Goal: Task Accomplishment & Management: Complete application form

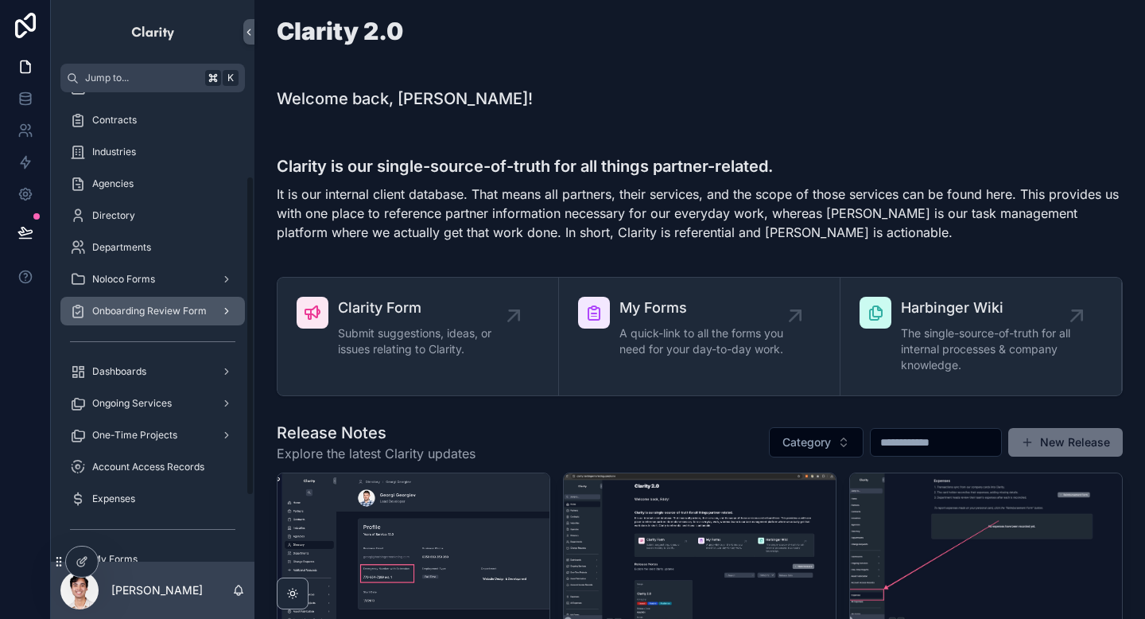
scroll to position [169, 0]
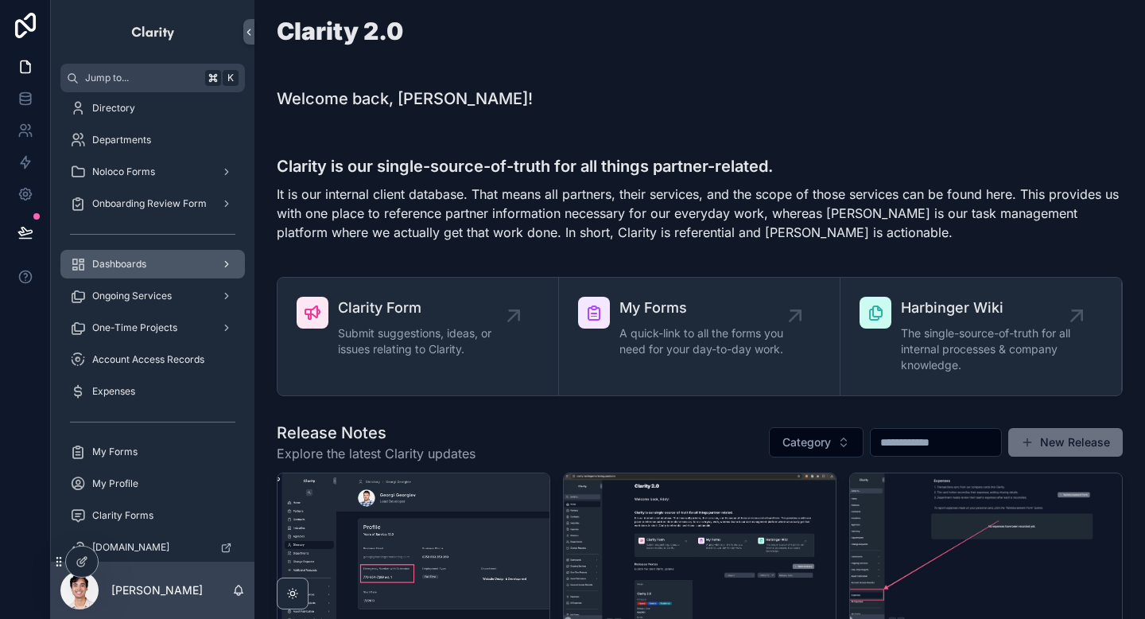
click at [170, 255] on div "Dashboards" at bounding box center [152, 263] width 165 height 25
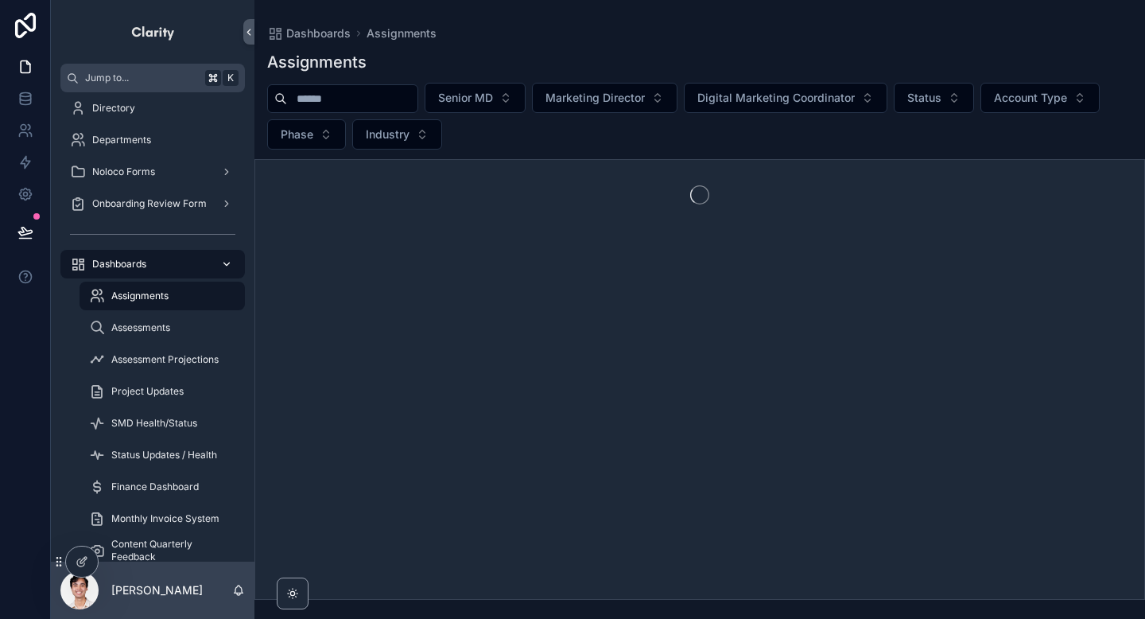
click at [170, 255] on div "Dashboards" at bounding box center [152, 263] width 165 height 25
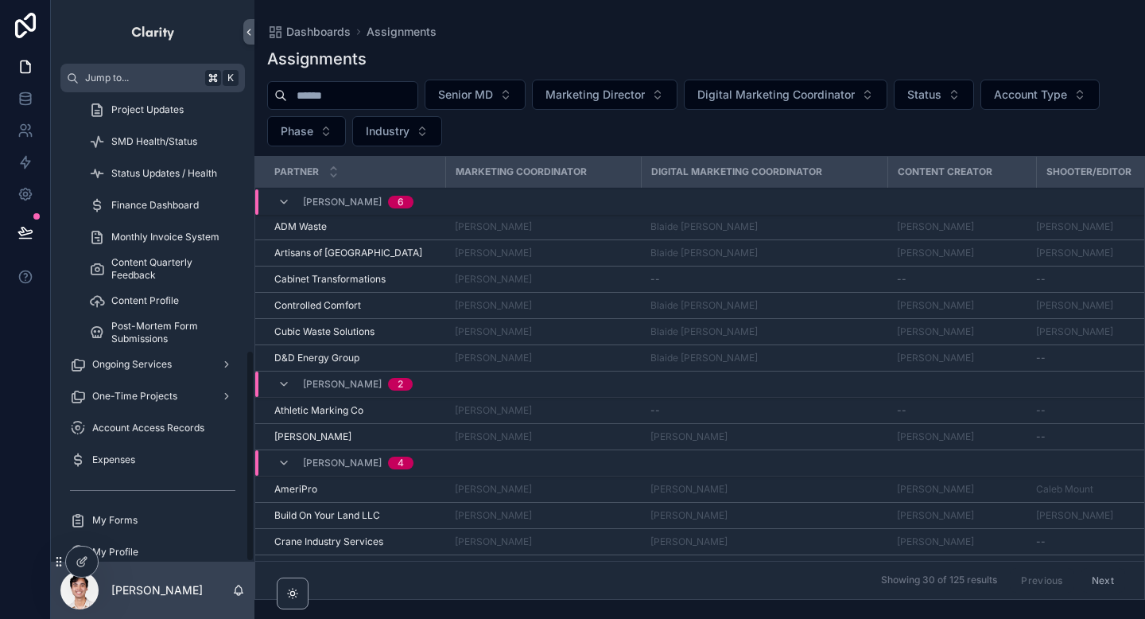
scroll to position [568, 0]
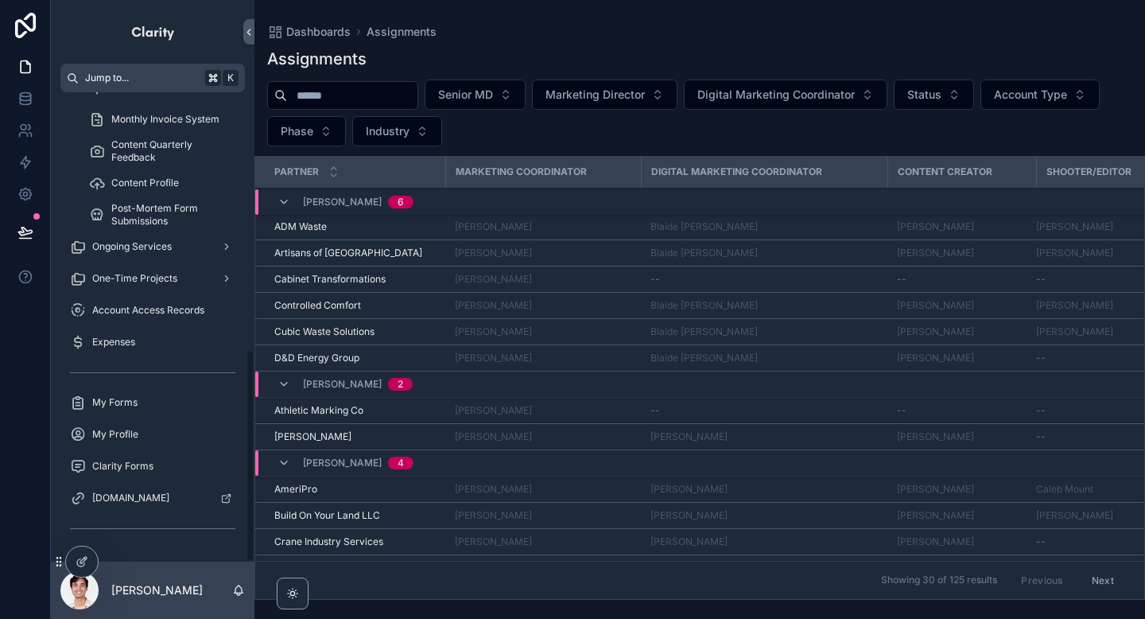
click at [109, 83] on span "Jump to..." at bounding box center [142, 78] width 114 height 13
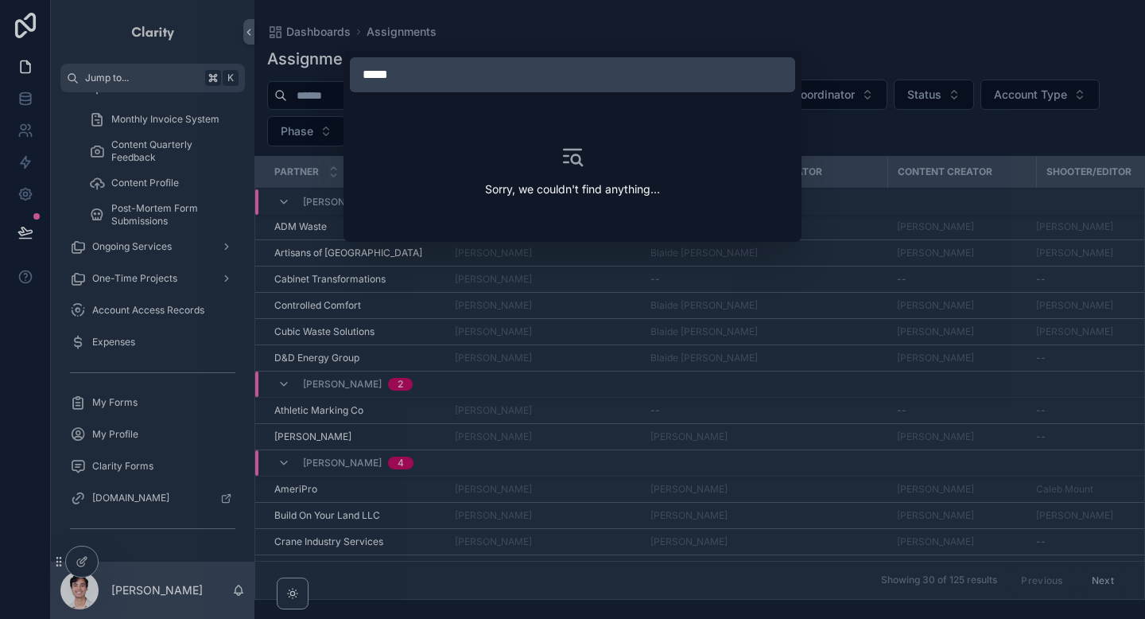
type input "****"
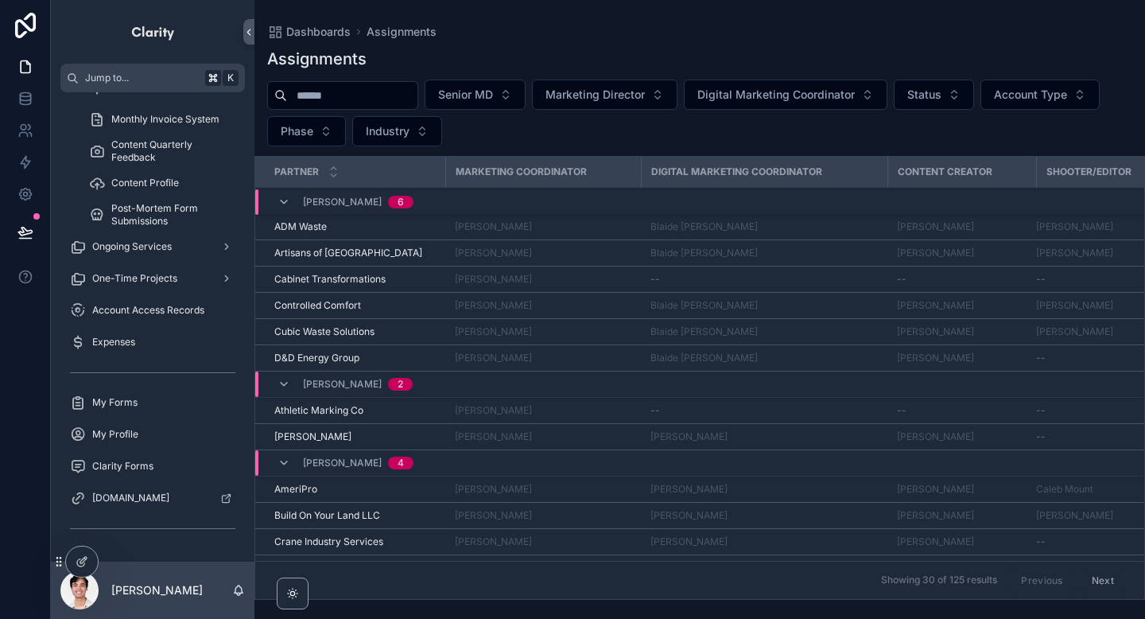
click at [83, 561] on div "Home Partners Partners New Partner Contracts Contracts New Contract Industries …" at bounding box center [572, 309] width 1145 height 619
click at [83, 561] on icon at bounding box center [83, 560] width 6 height 6
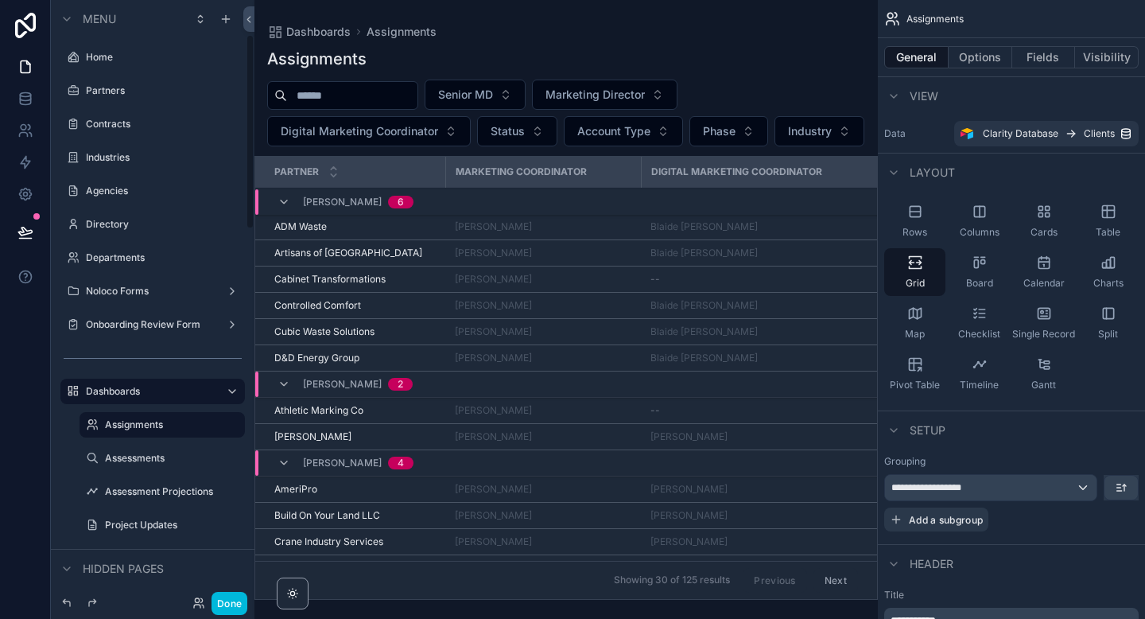
scroll to position [107, 0]
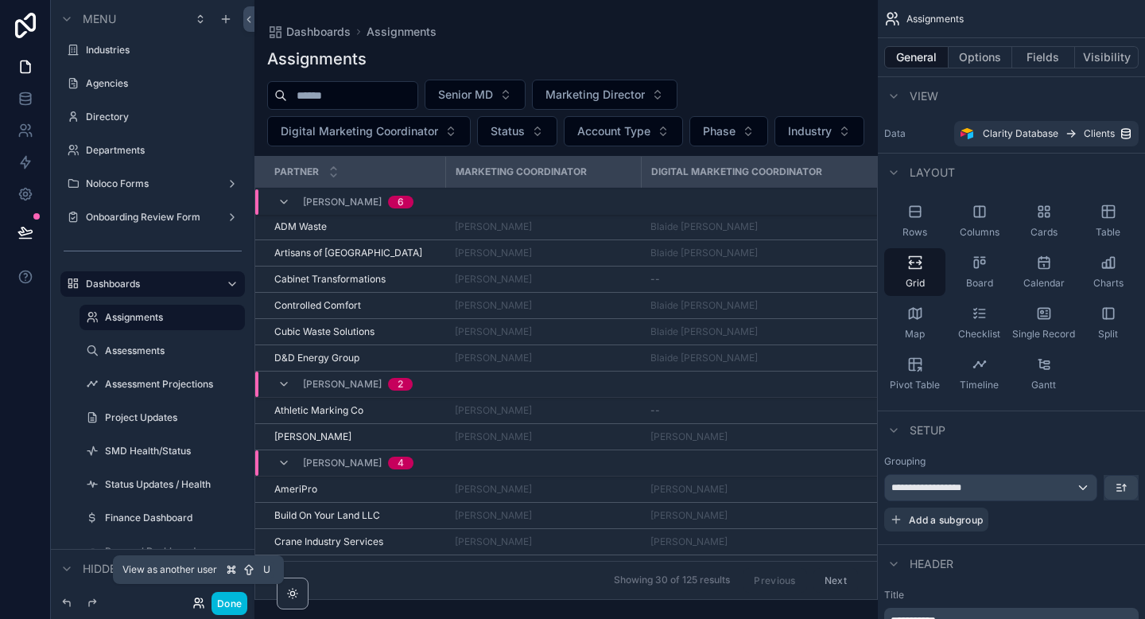
click at [193, 599] on icon at bounding box center [198, 602] width 13 height 13
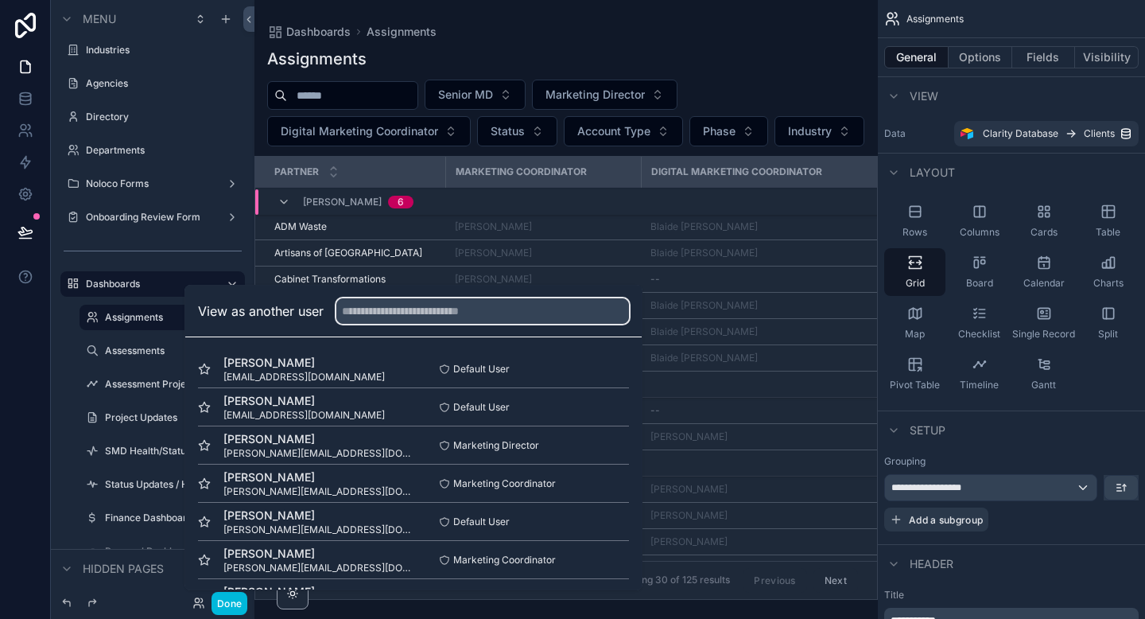
click at [381, 314] on input "text" at bounding box center [482, 310] width 293 height 25
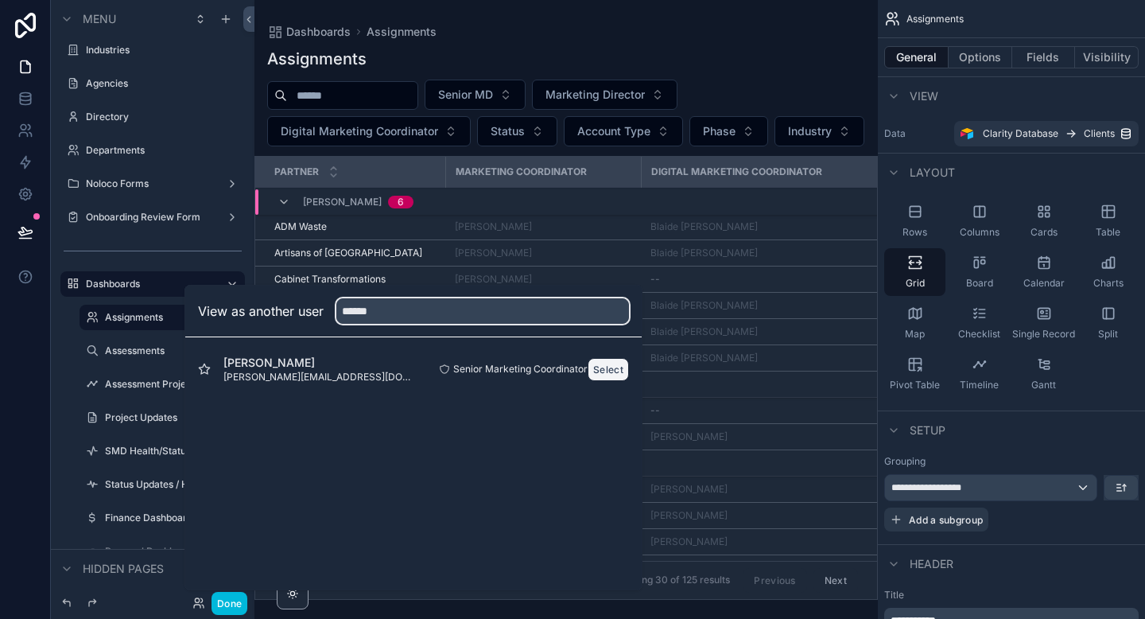
type input "******"
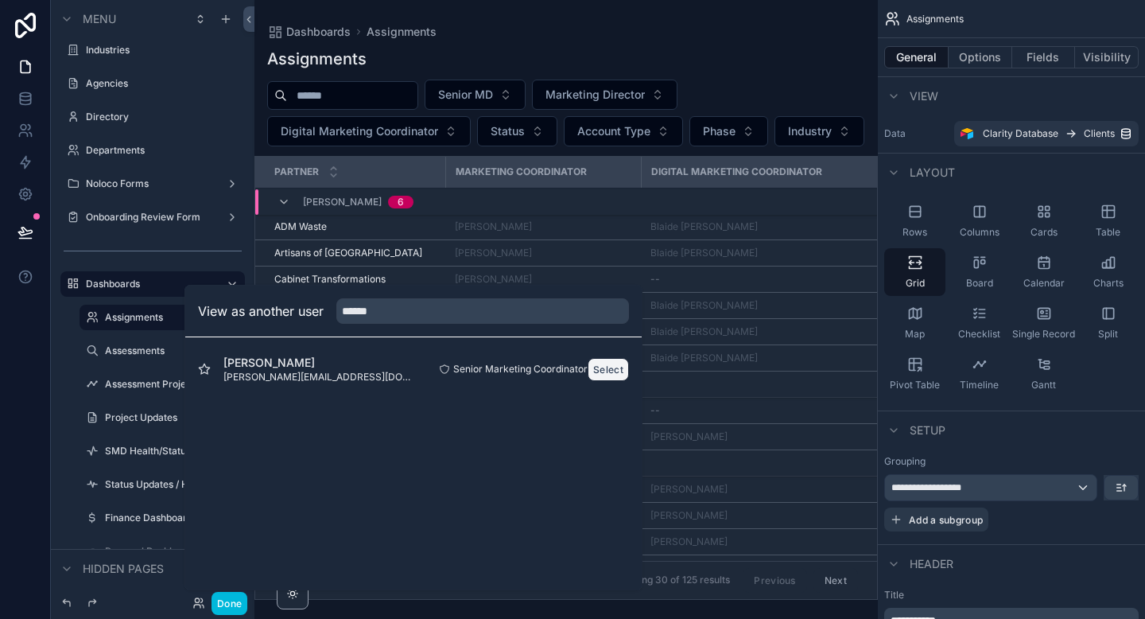
click at [612, 369] on button "Select" at bounding box center [608, 369] width 41 height 23
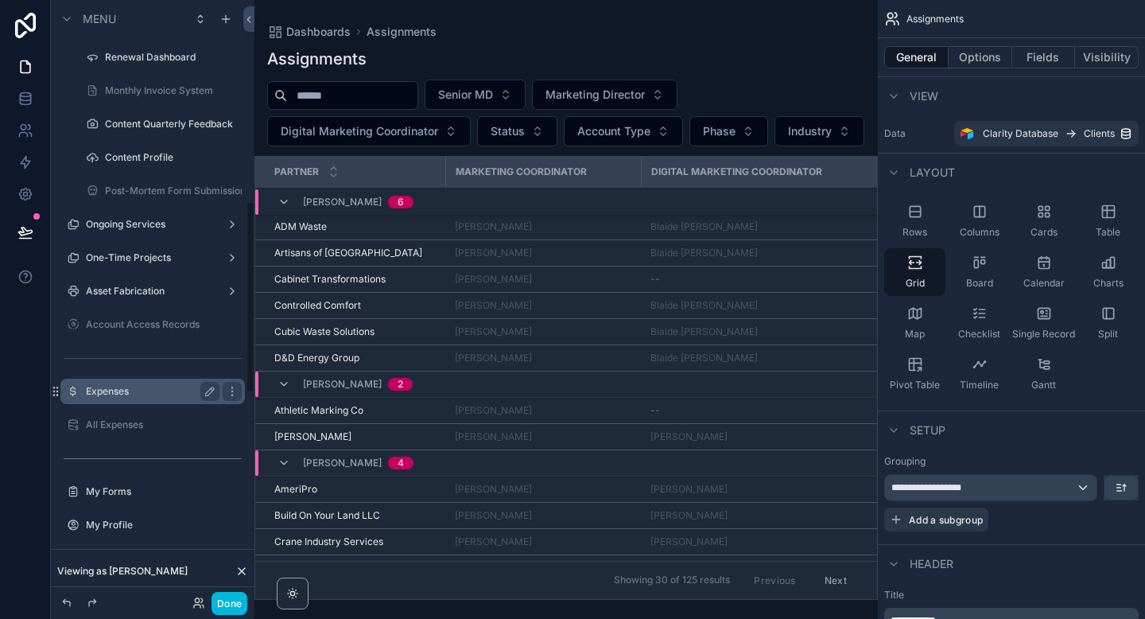
scroll to position [629, 0]
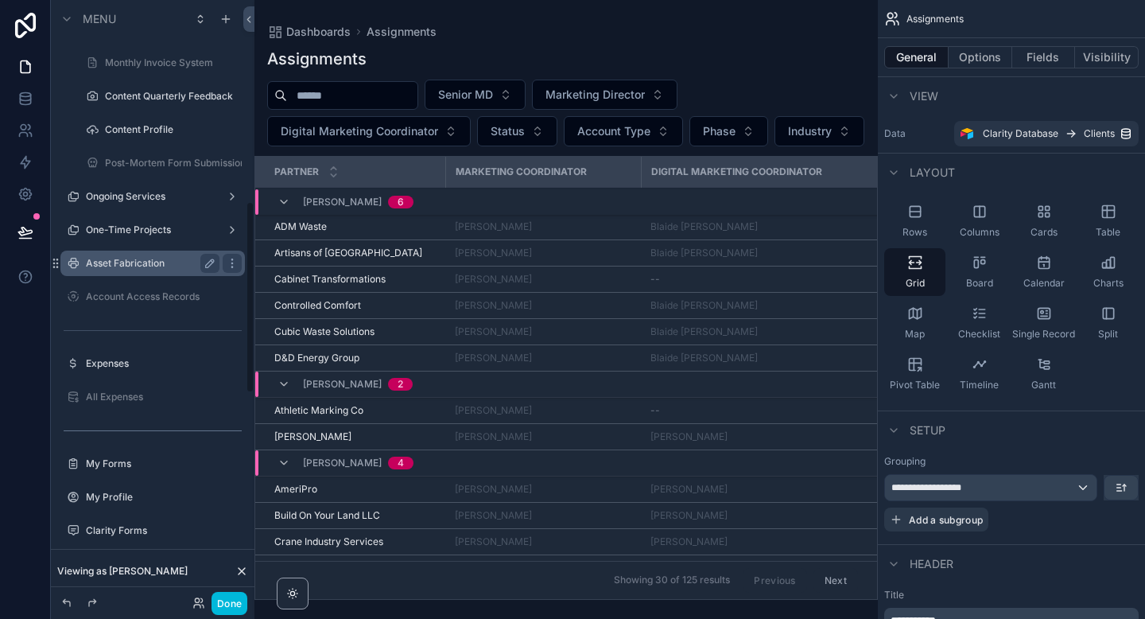
click at [169, 264] on label "Asset Fabrication" at bounding box center [149, 263] width 127 height 13
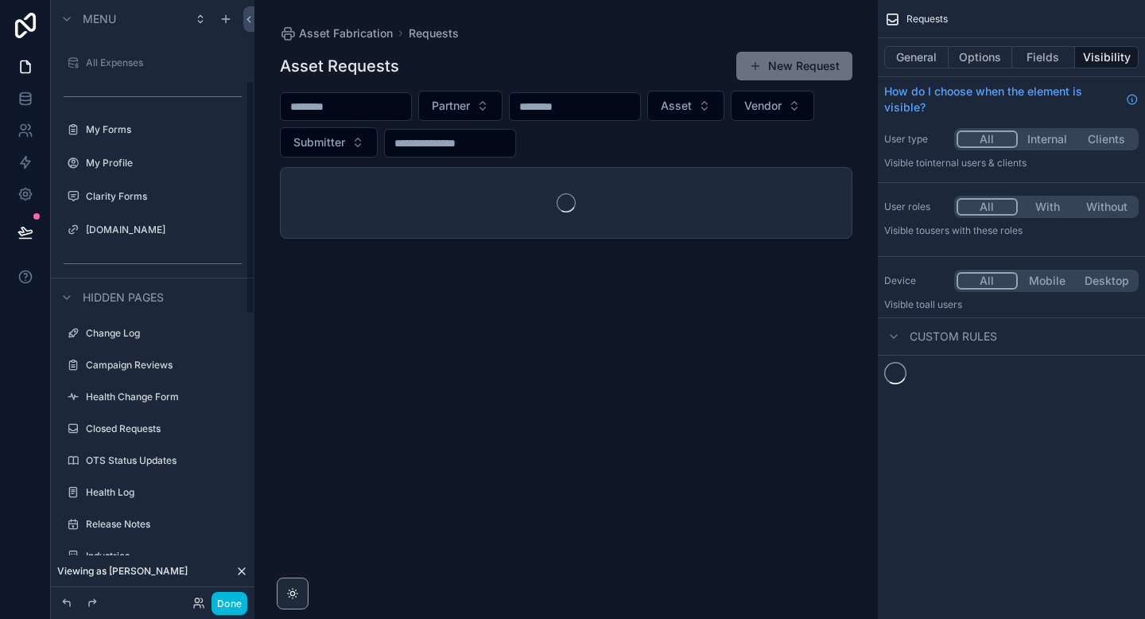
scroll to position [208, 0]
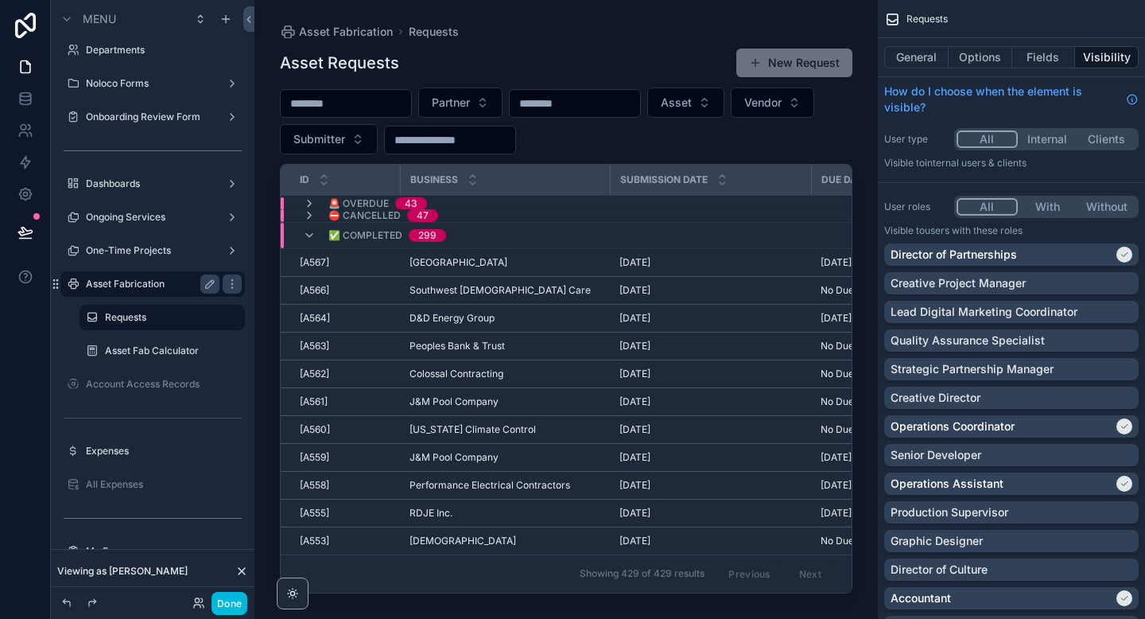
click at [794, 68] on div "scrollable content" at bounding box center [566, 300] width 624 height 600
click at [788, 64] on button "New Request" at bounding box center [794, 63] width 116 height 29
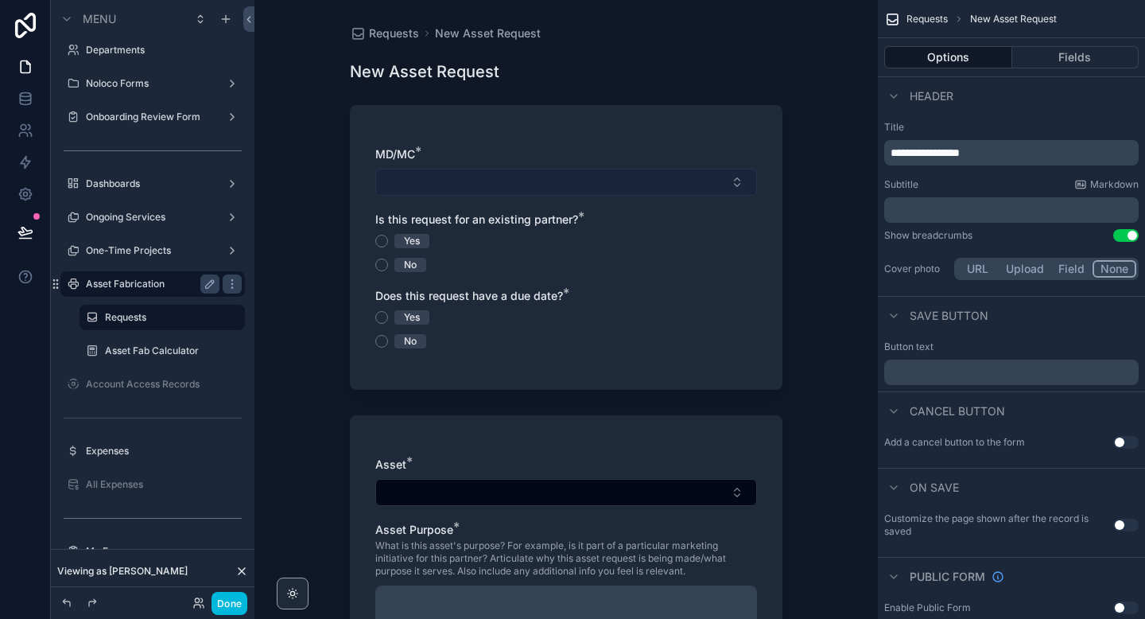
click at [569, 188] on button "Select Button" at bounding box center [566, 182] width 382 height 27
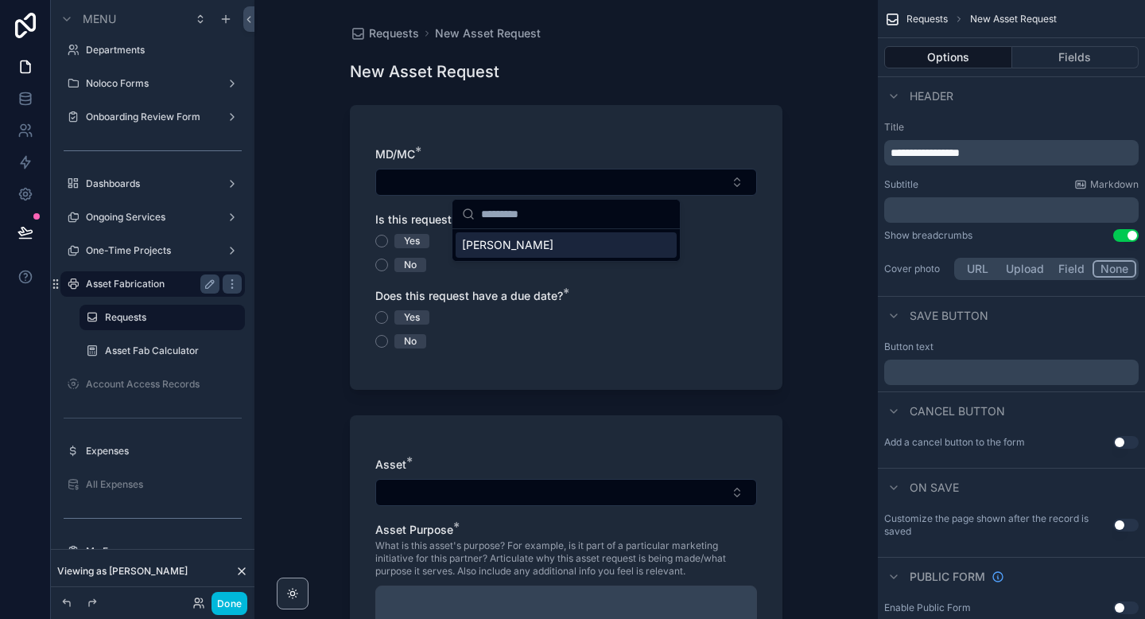
click at [508, 245] on span "[PERSON_NAME]" at bounding box center [507, 245] width 91 height 16
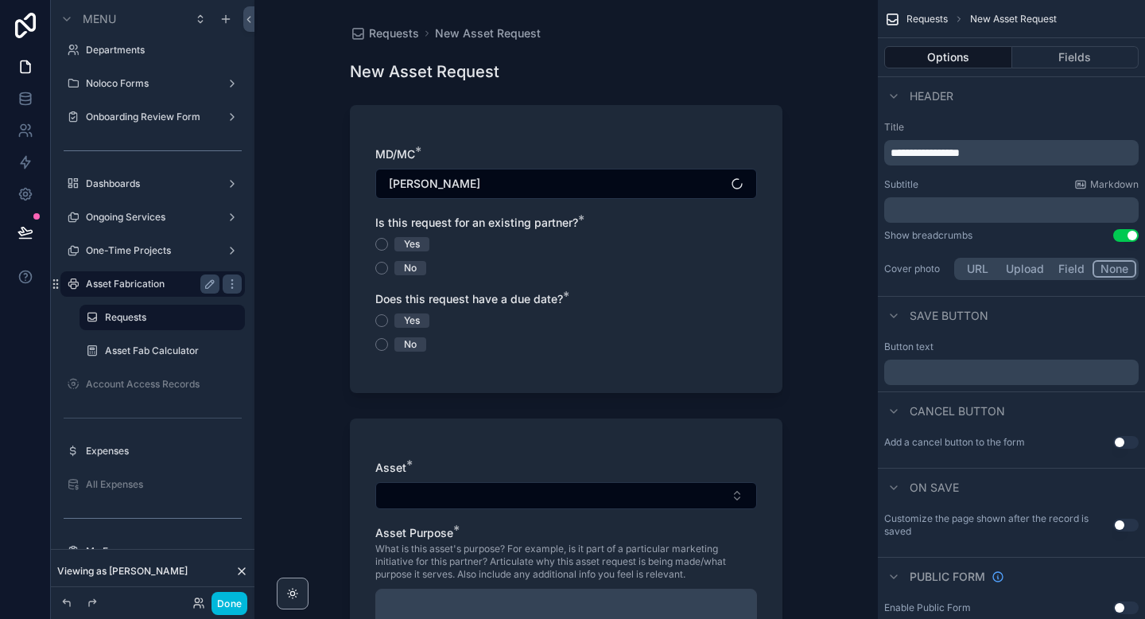
click at [416, 243] on div "Yes" at bounding box center [412, 244] width 16 height 14
click at [388, 243] on button "Yes" at bounding box center [381, 244] width 13 height 13
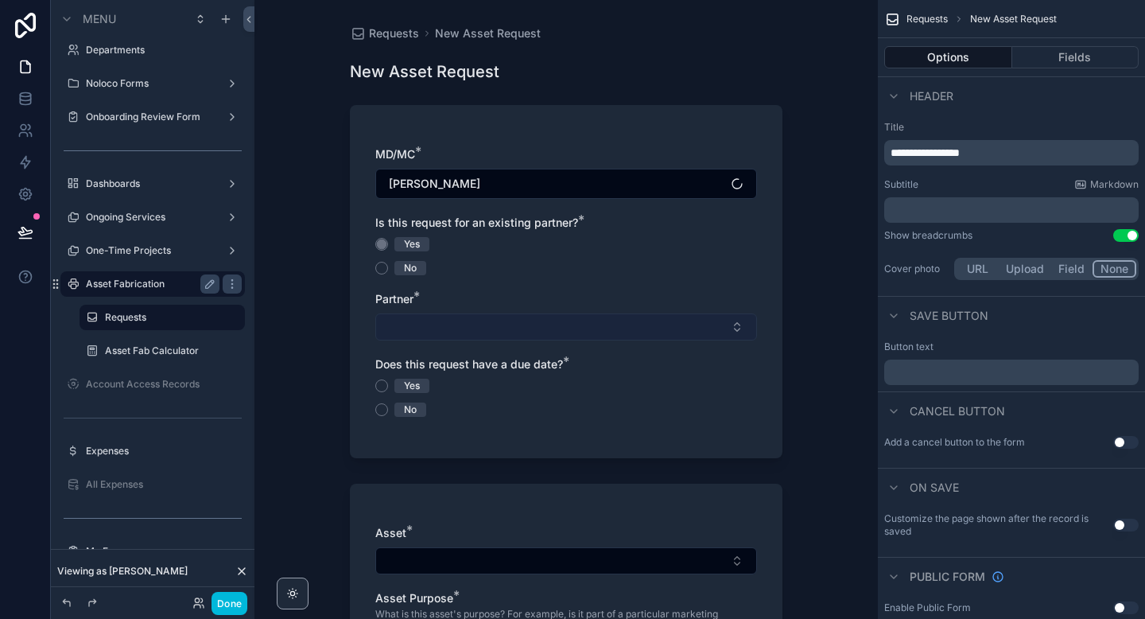
click at [445, 322] on button "Select Button" at bounding box center [566, 326] width 382 height 27
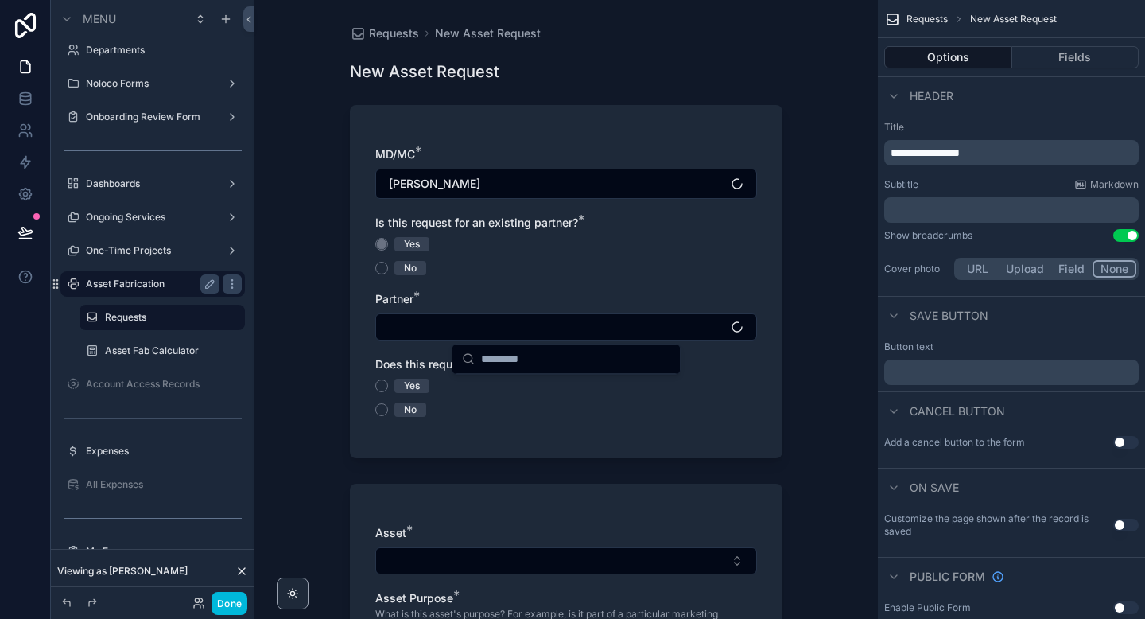
click at [519, 364] on input "scrollable content" at bounding box center [575, 358] width 189 height 29
type input "**"
click at [526, 398] on div "[PERSON_NAME]'s Home Tech" at bounding box center [566, 389] width 221 height 25
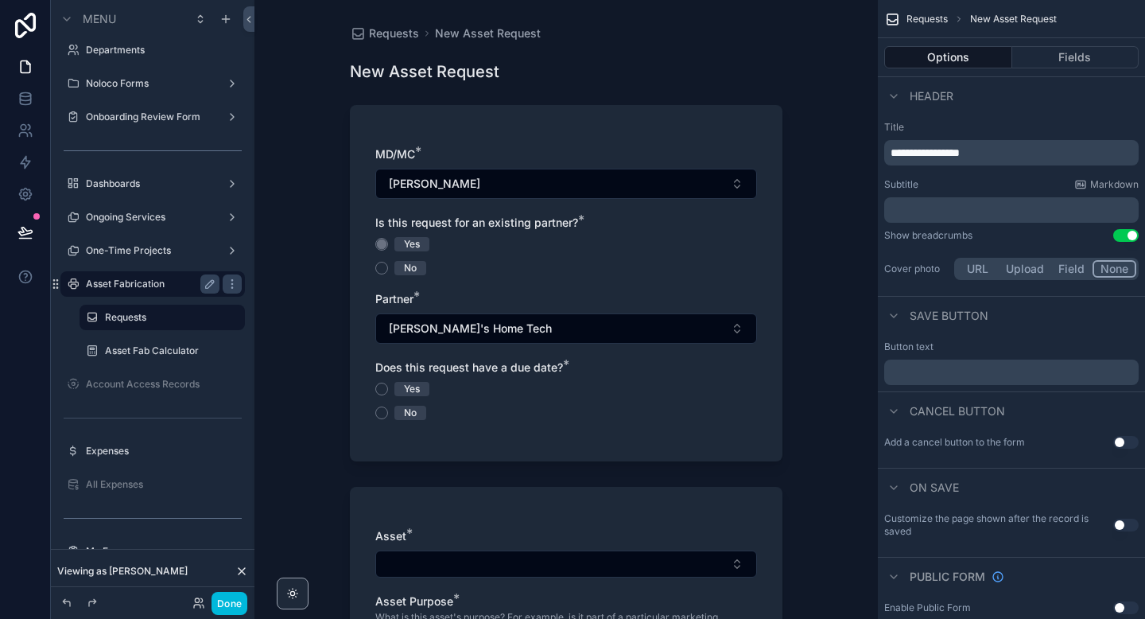
click at [425, 387] on span "Yes" at bounding box center [411, 389] width 35 height 14
click at [388, 387] on button "Yes" at bounding box center [381, 389] width 13 height 13
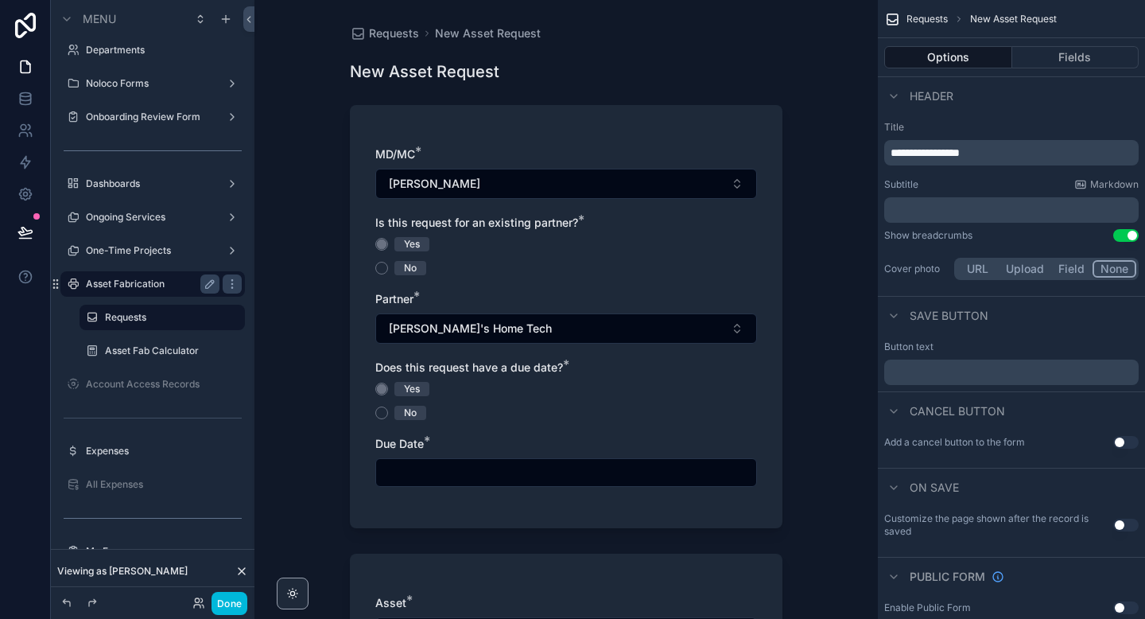
click at [443, 464] on input "scrollable content" at bounding box center [566, 472] width 380 height 22
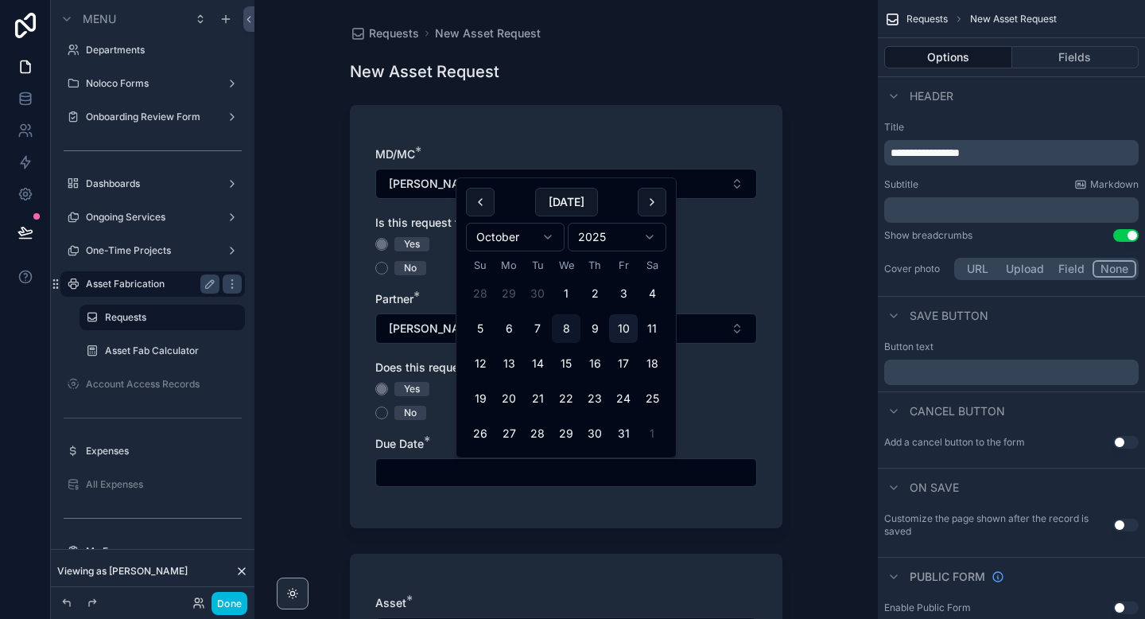
click at [622, 326] on button "10" at bounding box center [623, 328] width 29 height 29
type input "**********"
click at [722, 398] on div "Yes No" at bounding box center [566, 401] width 382 height 38
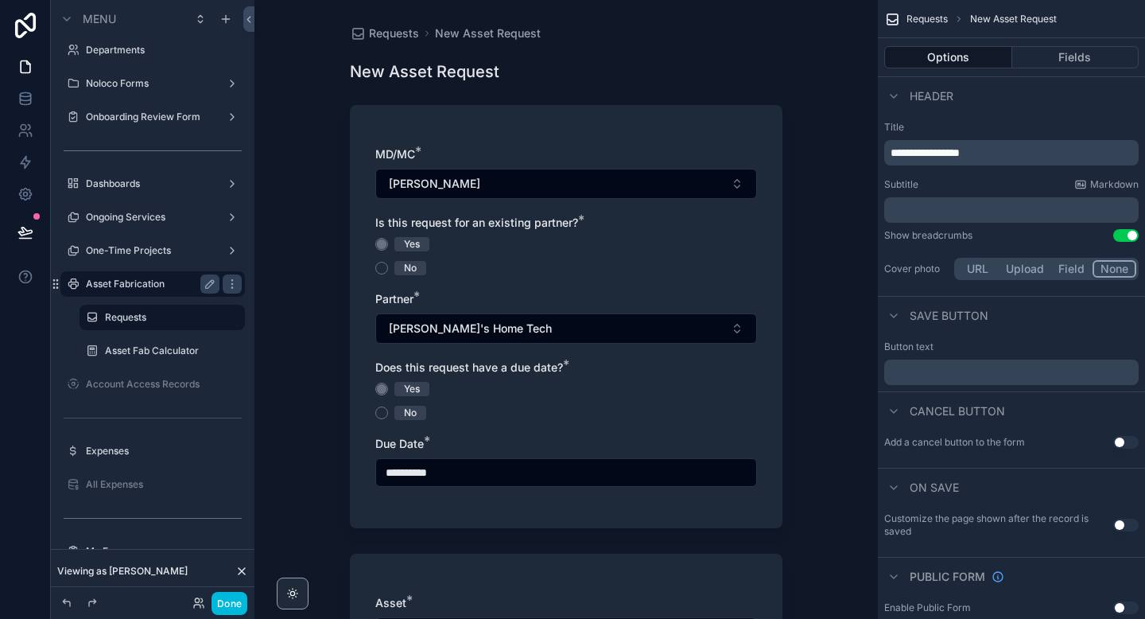
scroll to position [351, 0]
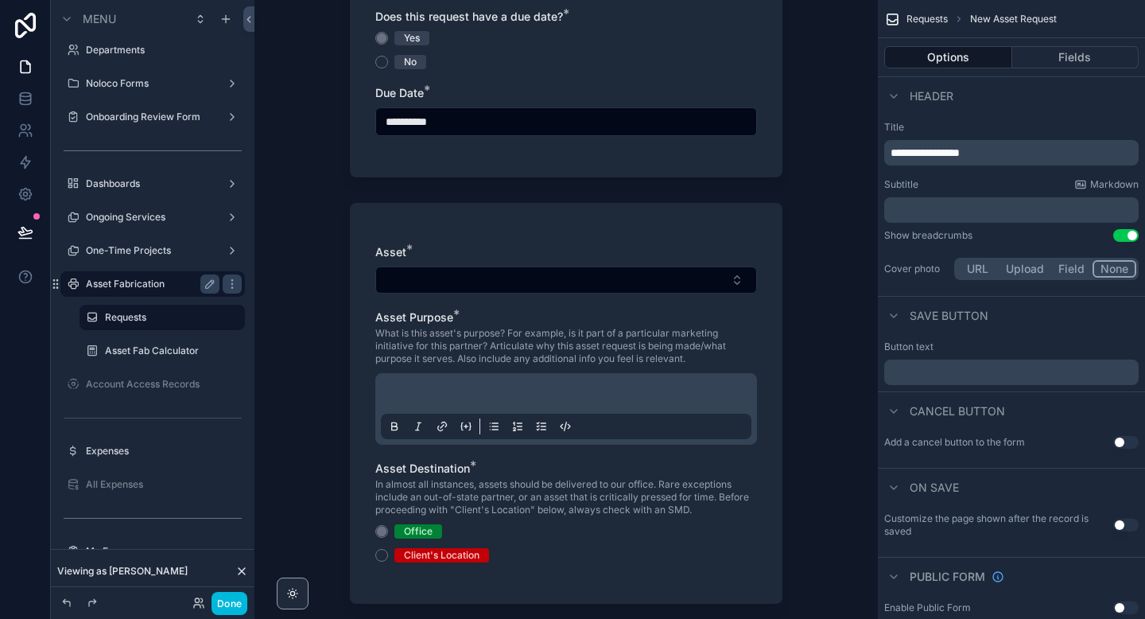
click at [534, 295] on div "Asset * Asset Purpose * What is this asset's purpose? For example, is it part o…" at bounding box center [566, 411] width 382 height 334
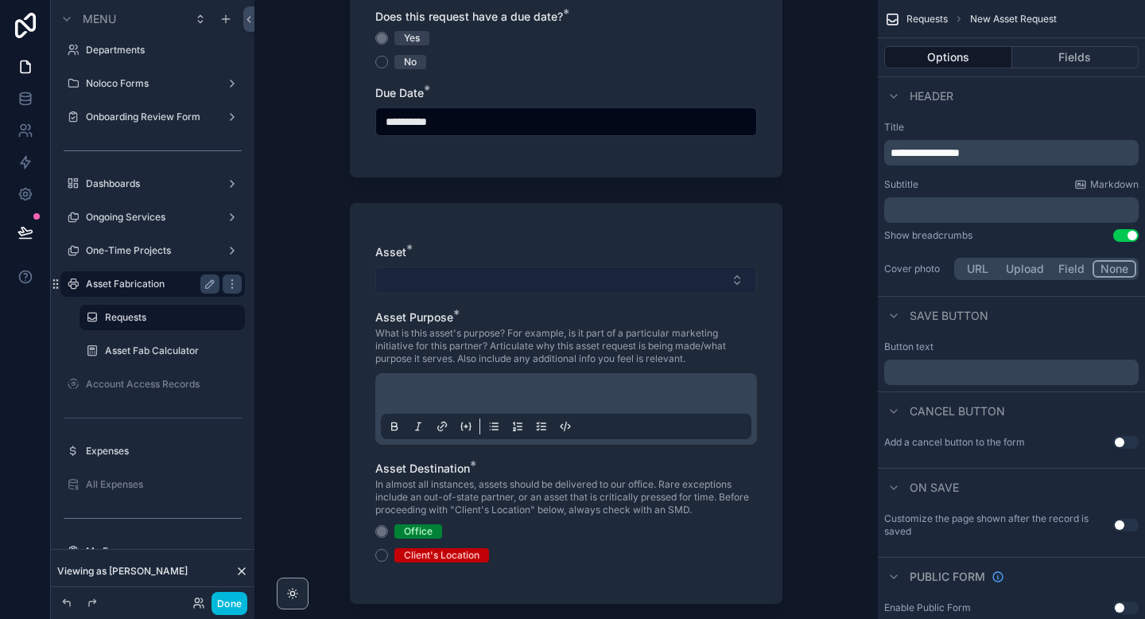
click at [539, 285] on button "Select Button" at bounding box center [566, 279] width 382 height 27
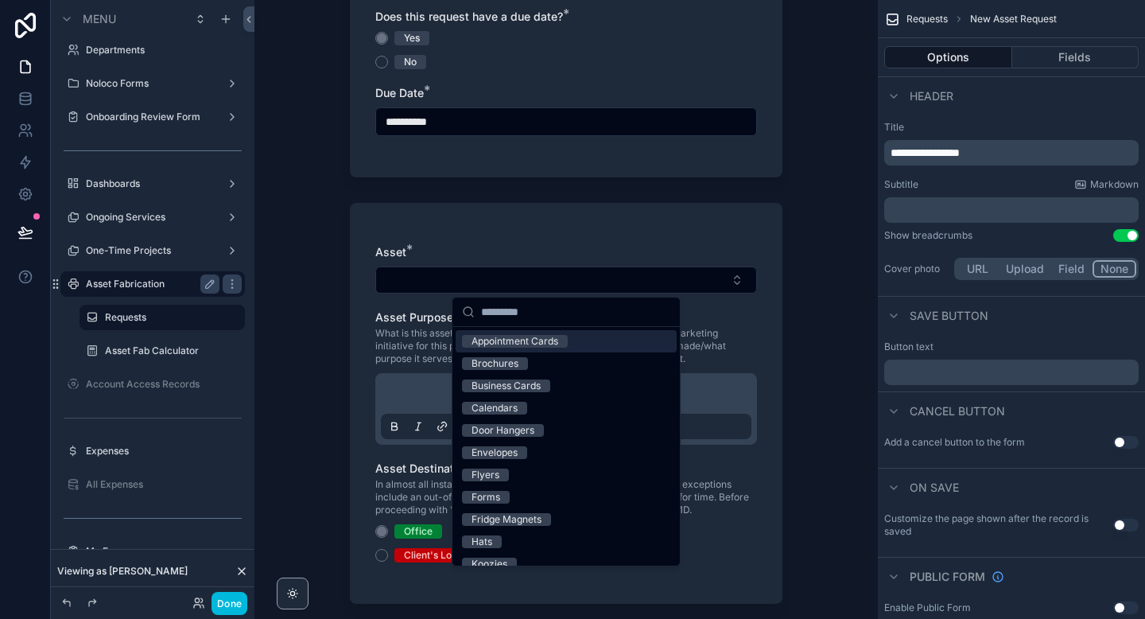
click at [552, 337] on div "Appointment Cards" at bounding box center [515, 341] width 87 height 13
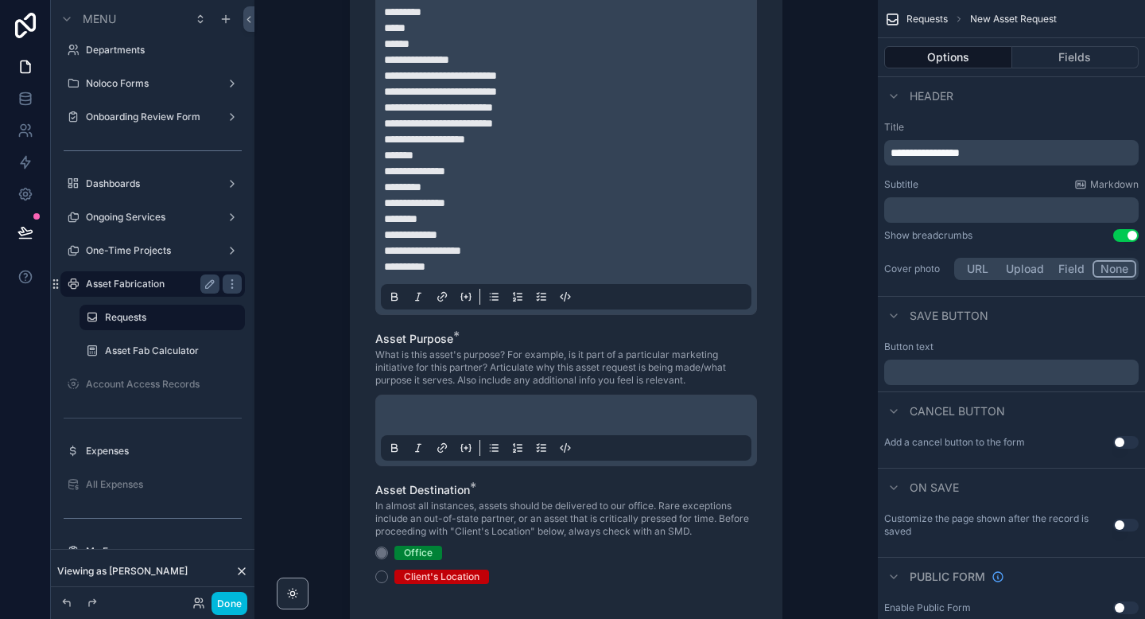
scroll to position [525, 0]
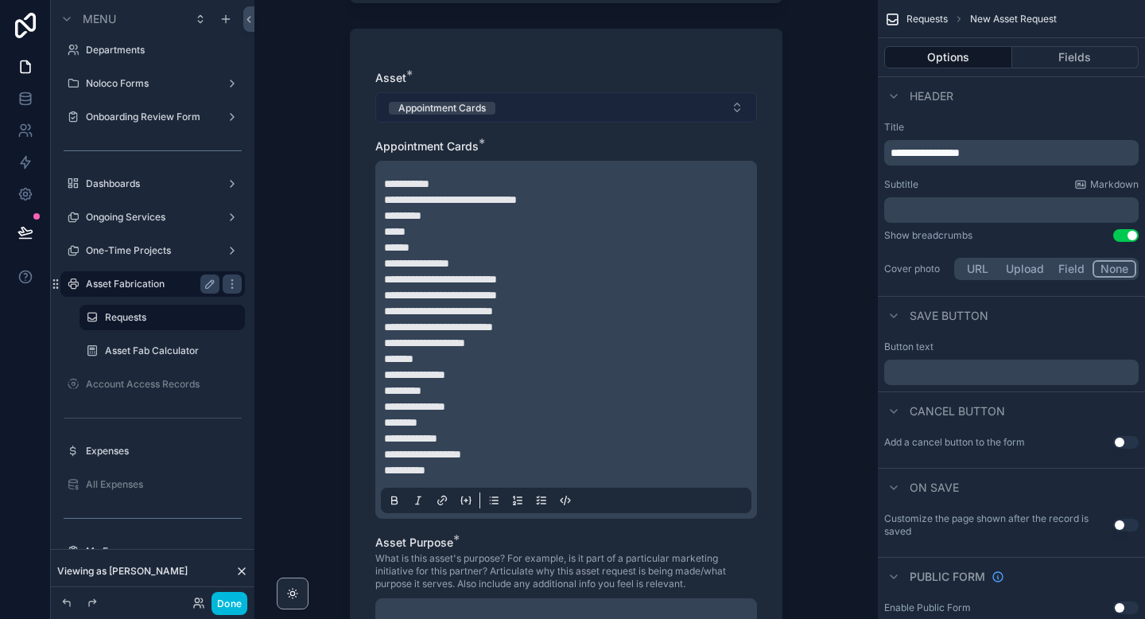
click at [513, 115] on button "Appointment Cards" at bounding box center [566, 107] width 382 height 30
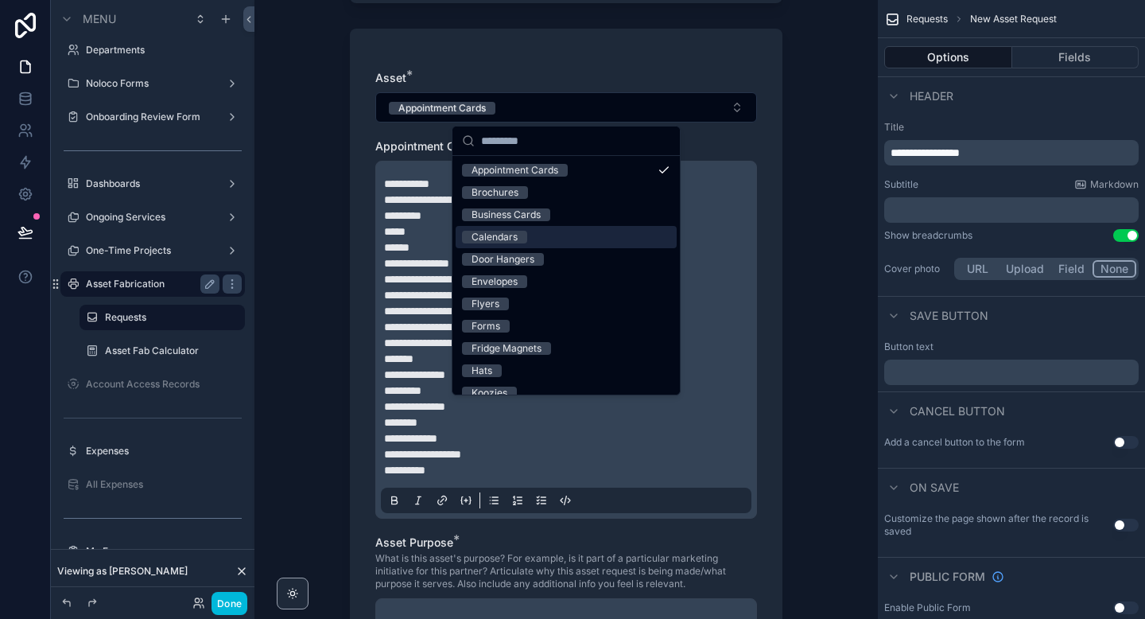
click at [521, 234] on span "Calendars" at bounding box center [494, 237] width 65 height 13
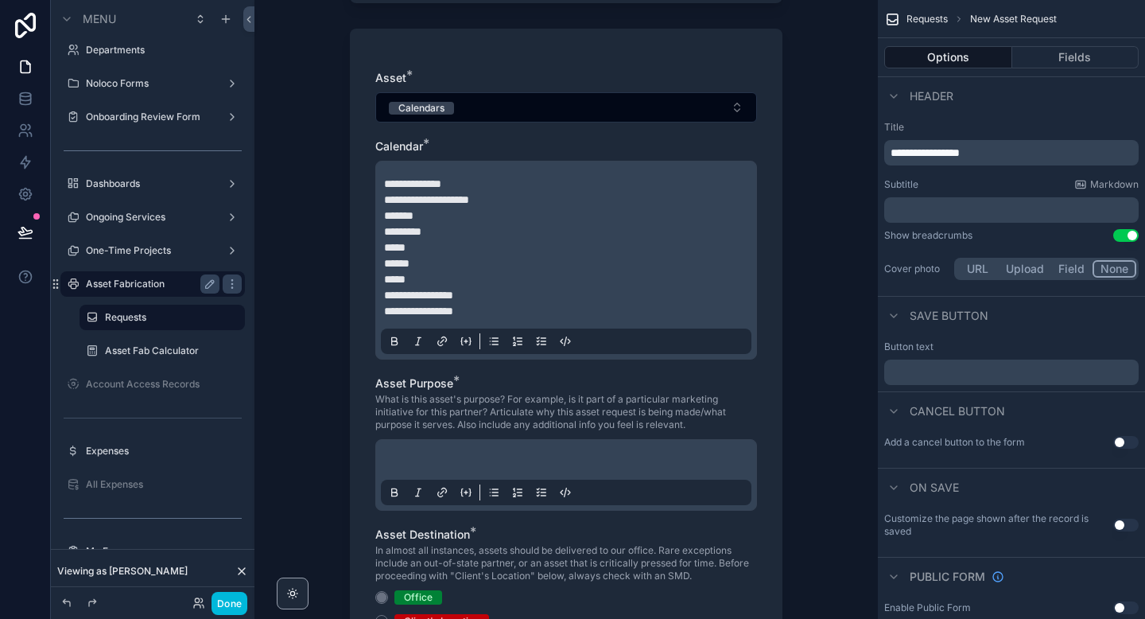
scroll to position [617, 0]
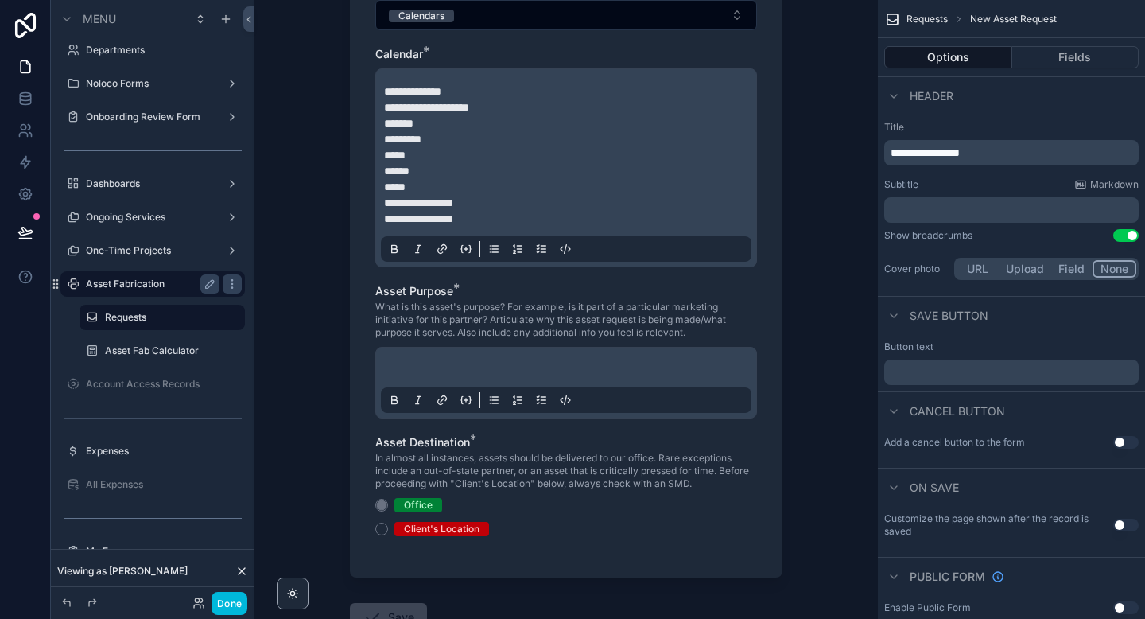
click at [457, 375] on p "scrollable content" at bounding box center [569, 370] width 371 height 16
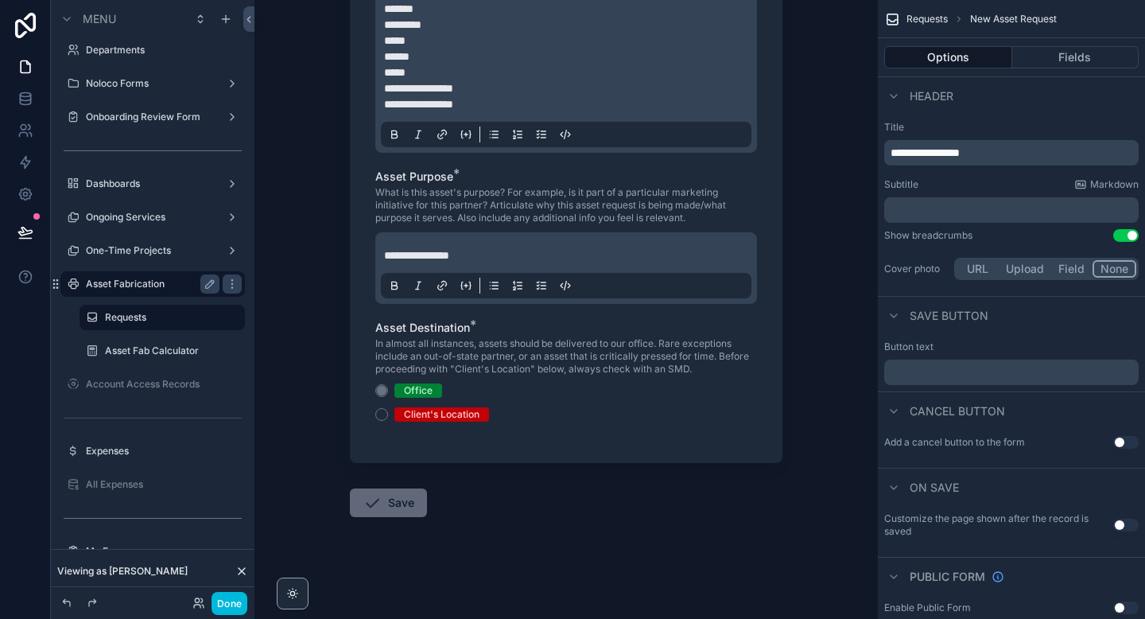
click at [394, 514] on button "Save" at bounding box center [388, 502] width 77 height 29
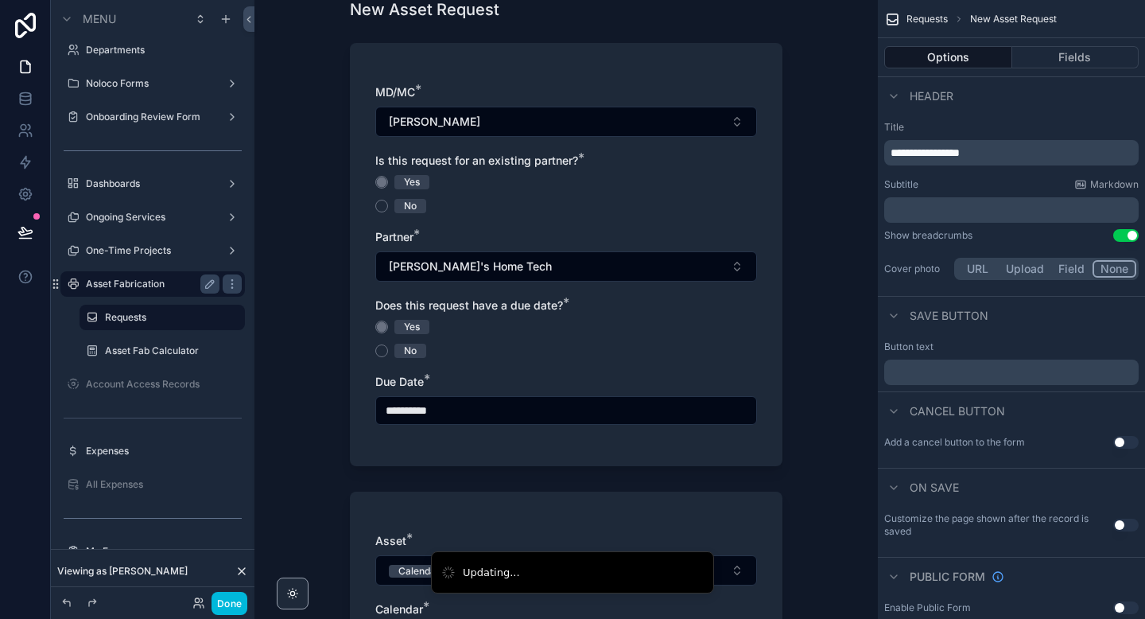
scroll to position [0, 0]
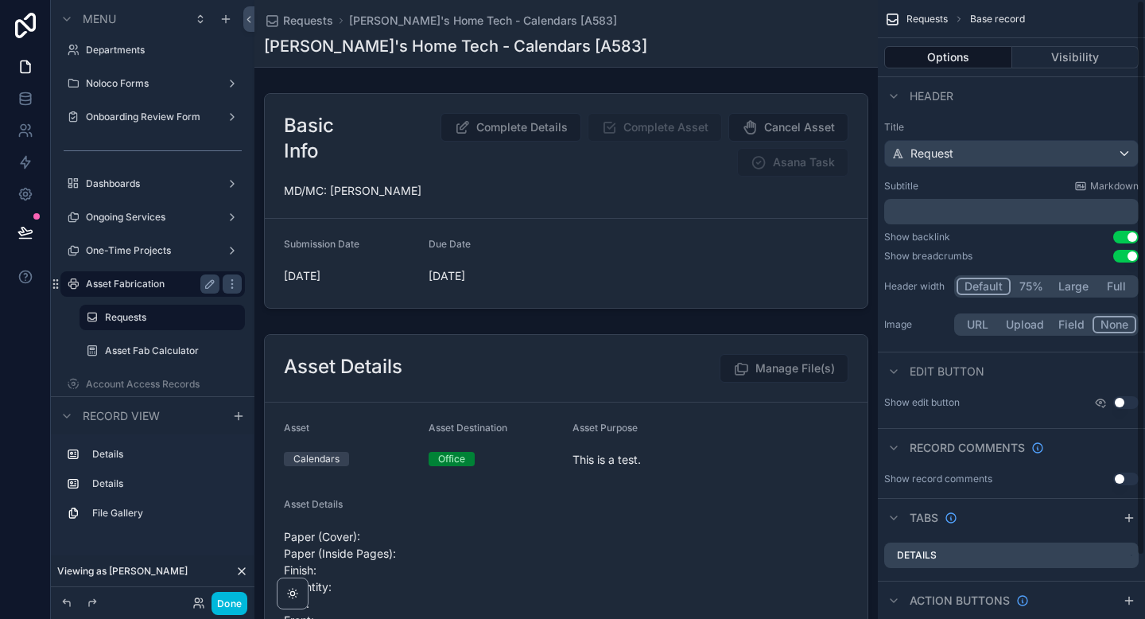
click at [790, 42] on div "Aaron's Home Tech - Calendars [A583]" at bounding box center [566, 46] width 604 height 22
click at [693, 55] on div "Aaron's Home Tech - Calendars [A583]" at bounding box center [566, 46] width 604 height 22
